Goal: Task Accomplishment & Management: Complete application form

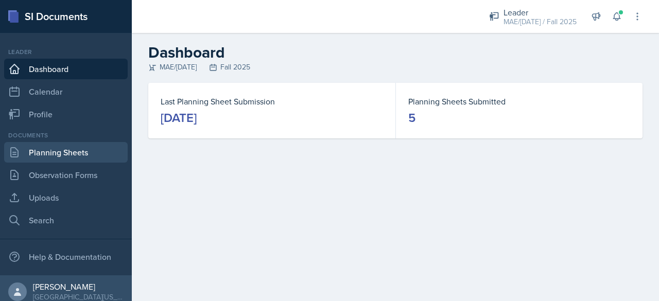
click at [41, 153] on link "Planning Sheets" at bounding box center [66, 152] width 124 height 21
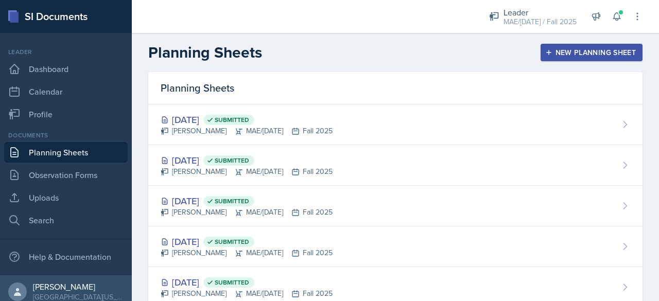
click at [548, 55] on div "New Planning Sheet" at bounding box center [592, 52] width 89 height 8
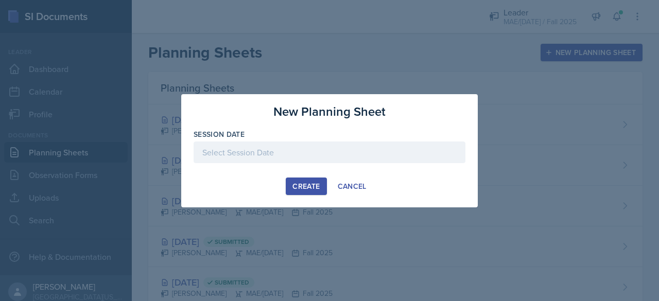
click at [350, 145] on div at bounding box center [330, 153] width 272 height 22
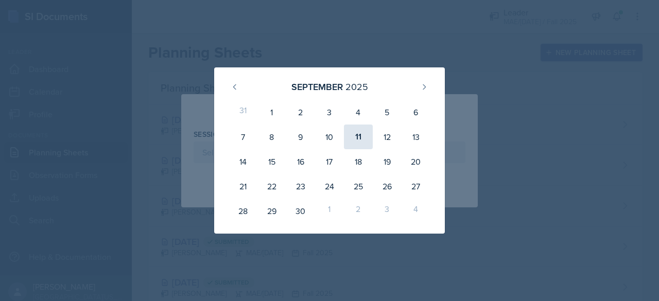
click at [352, 127] on div "11" at bounding box center [358, 137] width 29 height 25
type input "September 11th, 2025"
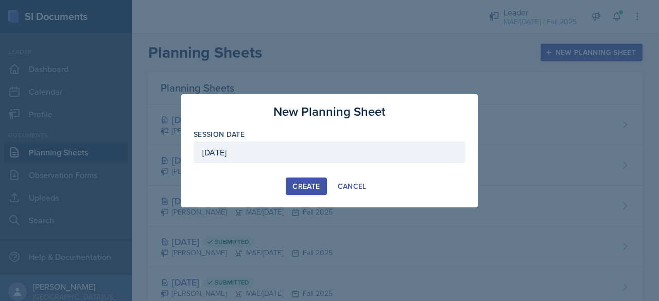
click at [309, 187] on div "Create" at bounding box center [306, 186] width 27 height 8
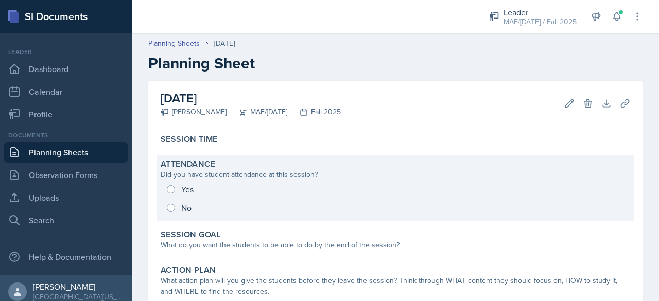
click at [174, 195] on div "Yes No" at bounding box center [396, 198] width 470 height 37
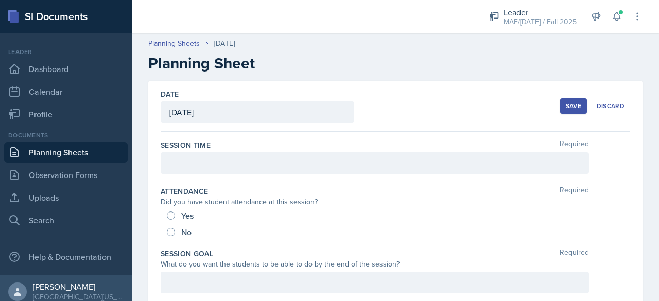
click at [187, 159] on div at bounding box center [375, 164] width 429 height 22
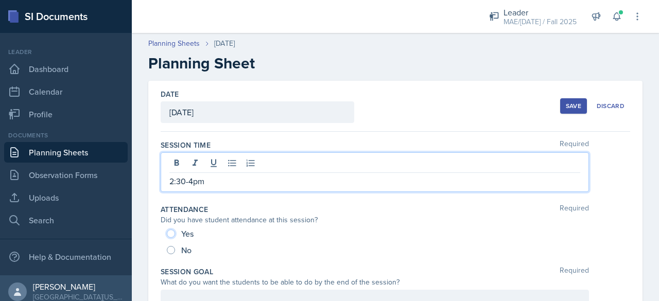
click at [170, 232] on input "Yes" at bounding box center [171, 234] width 8 height 8
radio input "true"
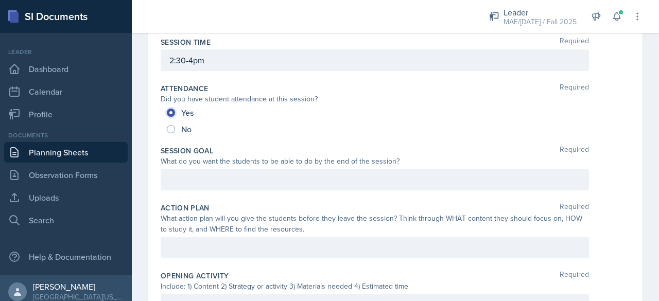
scroll to position [155, 0]
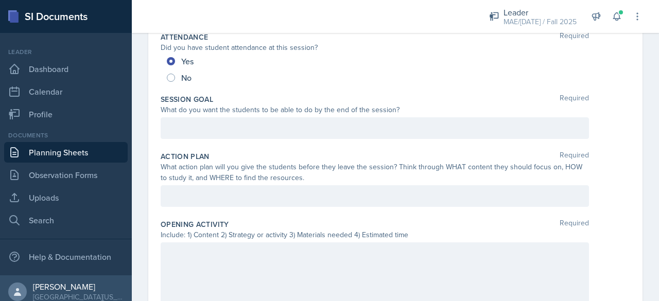
click at [224, 128] on div at bounding box center [375, 128] width 429 height 22
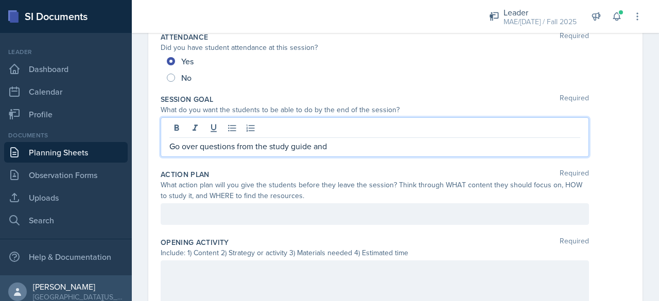
click at [210, 216] on div at bounding box center [375, 215] width 429 height 22
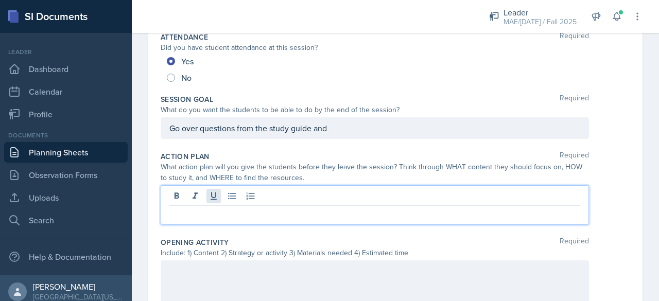
scroll to position [137, 0]
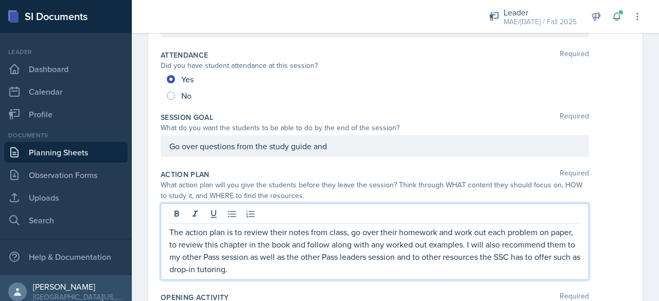
click at [345, 149] on p "Go over questions from the study guide and" at bounding box center [375, 146] width 411 height 12
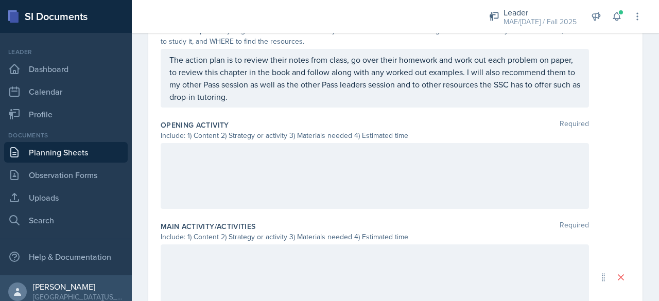
click at [211, 154] on p at bounding box center [375, 154] width 411 height 12
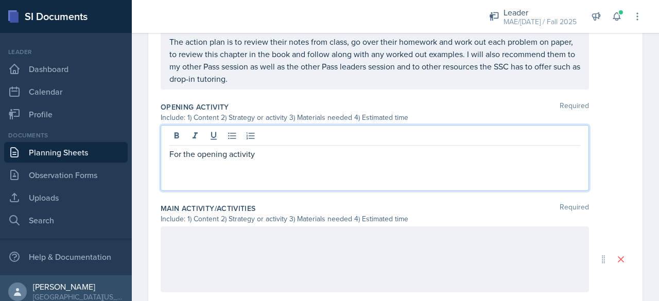
click at [168, 154] on div "For the opening activity" at bounding box center [375, 158] width 429 height 66
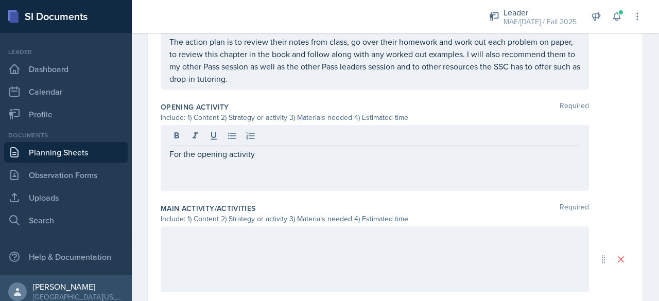
click at [167, 149] on div "For the opening activity" at bounding box center [375, 158] width 429 height 66
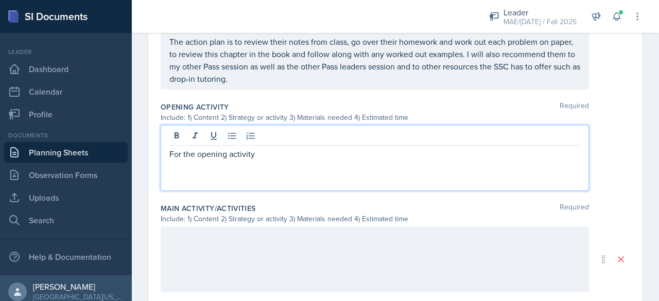
click at [172, 151] on p "For the opening activity" at bounding box center [375, 154] width 411 height 12
click at [310, 158] on div "We do. For the opening activity" at bounding box center [375, 158] width 429 height 66
click at [290, 156] on p "We do. For the opening activity" at bounding box center [375, 154] width 411 height 12
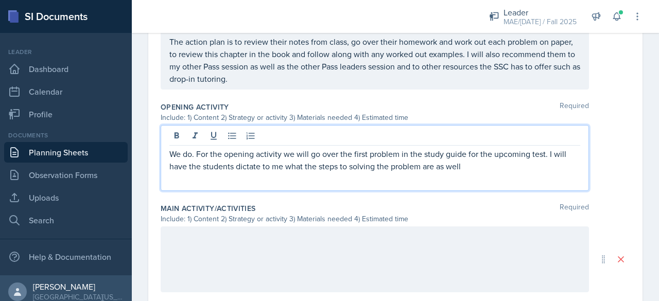
click at [502, 164] on p "We do. For the opening activity we will go over the first problem in the study …" at bounding box center [375, 160] width 411 height 25
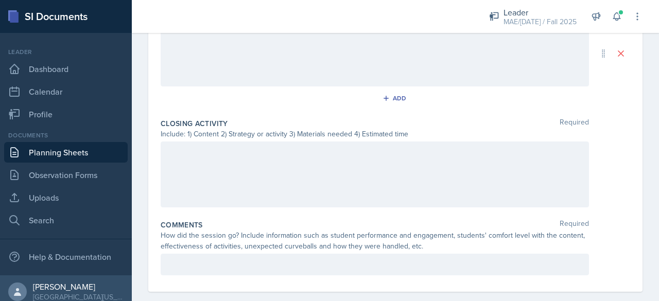
scroll to position [528, 0]
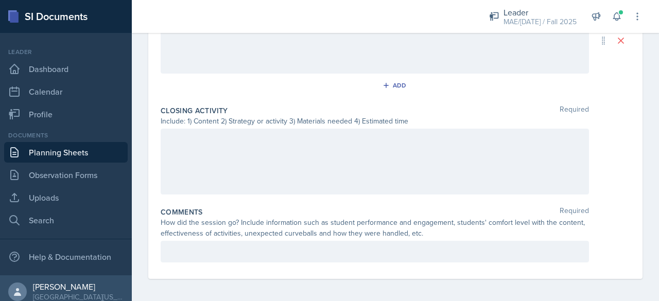
click at [232, 254] on p at bounding box center [375, 252] width 411 height 12
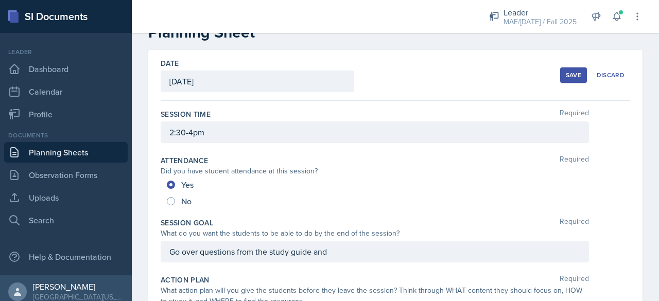
scroll to position [0, 0]
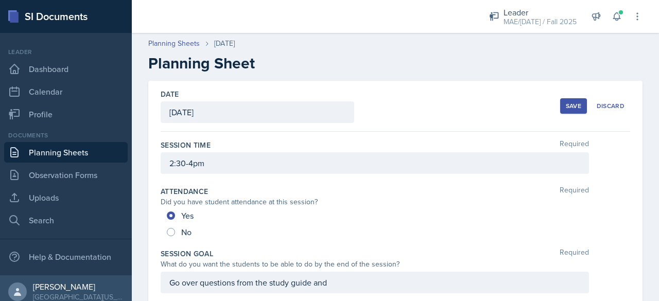
click at [566, 102] on div "Save" at bounding box center [573, 106] width 15 height 8
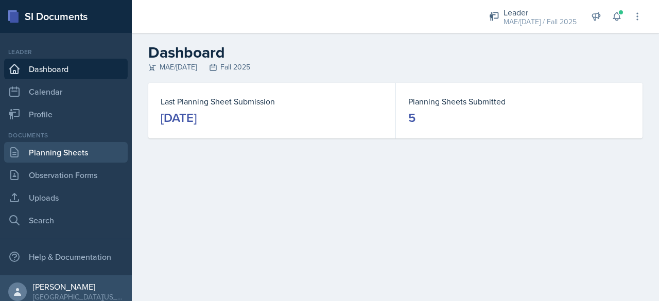
click at [44, 160] on link "Planning Sheets" at bounding box center [66, 152] width 124 height 21
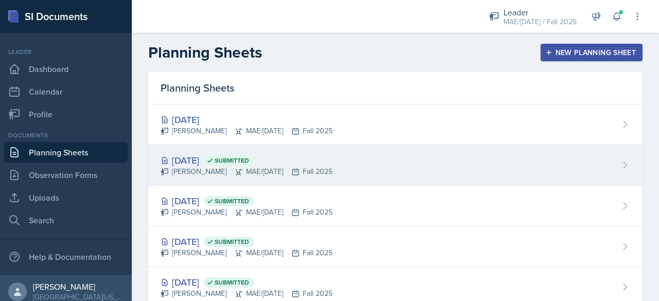
click at [210, 160] on div "[DATE] Submitted" at bounding box center [247, 161] width 172 height 14
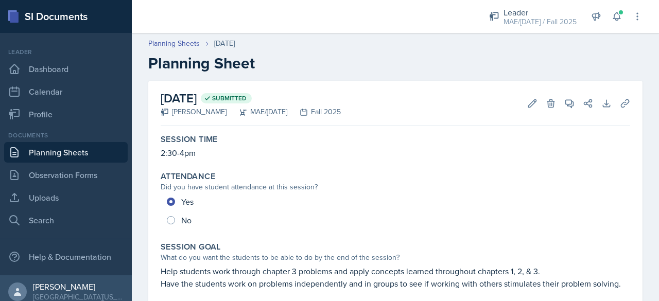
scroll to position [155, 0]
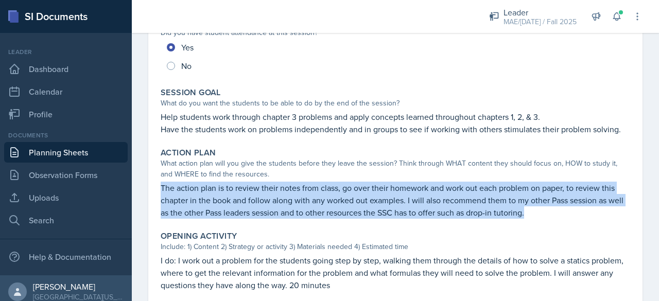
drag, startPoint x: 161, startPoint y: 192, endPoint x: 582, endPoint y: 215, distance: 421.5
click at [582, 215] on p "The action plan is to review their notes from class, go over their homework and…" at bounding box center [396, 200] width 470 height 37
copy p "The action plan is to review their notes from class, go over their homework and…"
